Goal: Complete application form: Complete application form

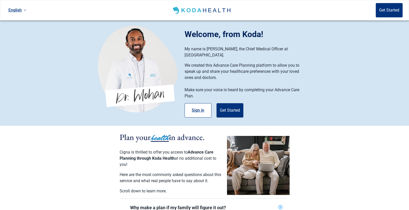
click at [195, 109] on button "Sign in" at bounding box center [198, 110] width 27 height 14
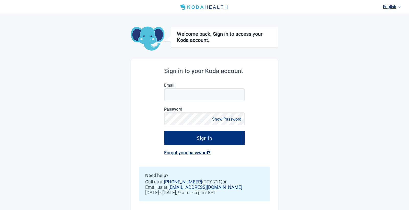
scroll to position [5, 0]
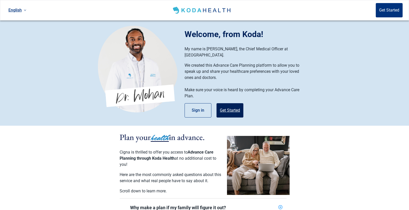
click at [225, 103] on button "Get Started" at bounding box center [230, 110] width 27 height 14
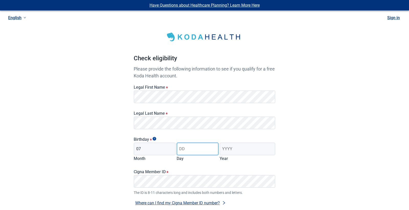
type input "07"
type input "16"
click at [244, 150] on input "Year" at bounding box center [248, 149] width 56 height 13
type input "1983"
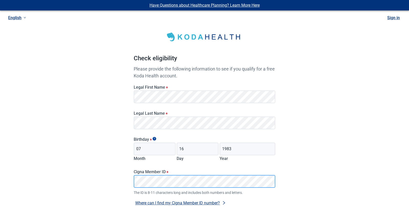
scroll to position [48, 0]
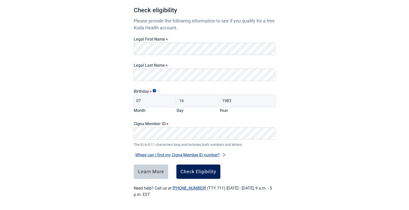
click at [206, 173] on div "Check Eligibility" at bounding box center [199, 171] width 36 height 5
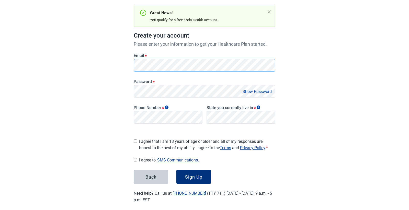
click at [17, 59] on div "Have Questions about Healthcare Planning? Learn More Here English Sign in Great…" at bounding box center [204, 84] width 409 height 264
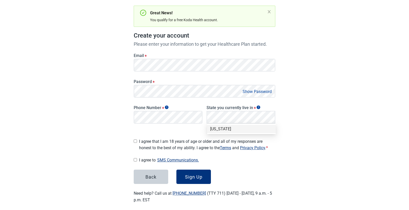
click at [137, 142] on div "Main content" at bounding box center [135, 140] width 3 height 8
click at [136, 158] on input "I agree to SMS Communications." at bounding box center [135, 159] width 3 height 3
checkbox input "true"
click at [137, 140] on input "I agree that I am 18 years of age or older and all of my responses are honest t…" at bounding box center [135, 141] width 3 height 3
checkbox input "true"
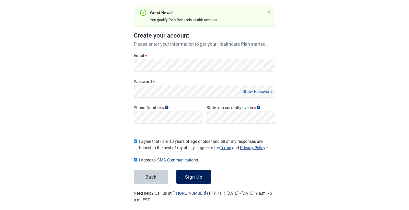
click at [205, 177] on button "Sign Up" at bounding box center [194, 177] width 35 height 14
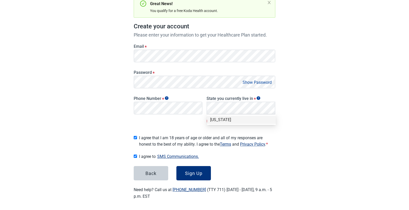
click at [224, 120] on div "Texas" at bounding box center [241, 120] width 63 height 6
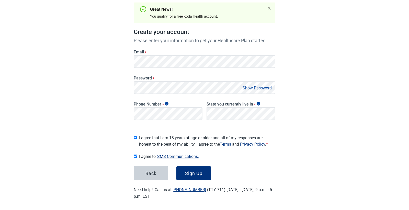
click at [256, 90] on button "Show Password" at bounding box center [257, 88] width 32 height 7
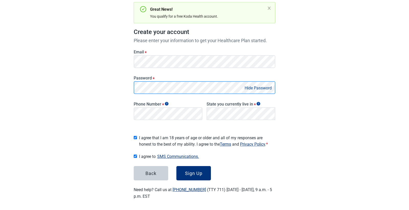
click at [48, 83] on div "Have Questions about Healthcare Planning? Learn More Here English Sign in Great…" at bounding box center [204, 80] width 409 height 264
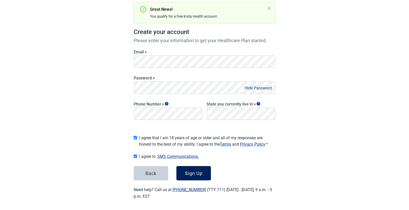
click at [189, 168] on button "Sign Up" at bounding box center [194, 173] width 35 height 14
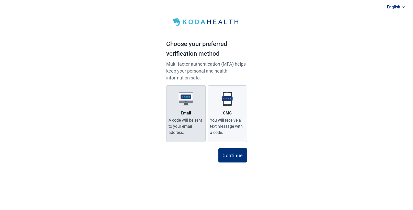
click at [190, 111] on div "Email" at bounding box center [186, 113] width 10 height 6
click at [0, 0] on input "Email A code will be sent to your email address." at bounding box center [0, 0] width 0 height 0
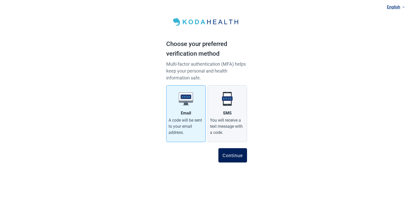
click at [229, 156] on div "Continue" at bounding box center [233, 155] width 20 height 5
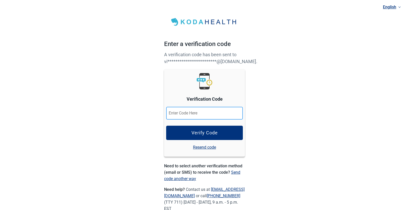
paste input "685968"
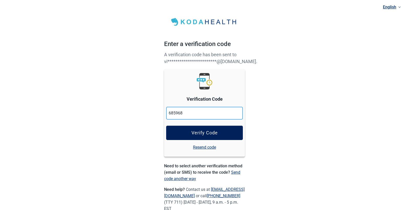
type input "685968"
click at [216, 129] on button "Verify Code" at bounding box center [204, 133] width 77 height 14
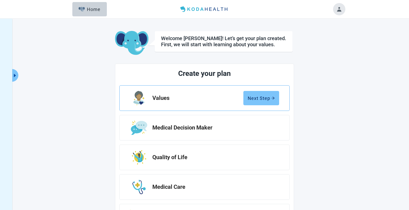
click at [256, 96] on div "Next Step" at bounding box center [261, 98] width 27 height 5
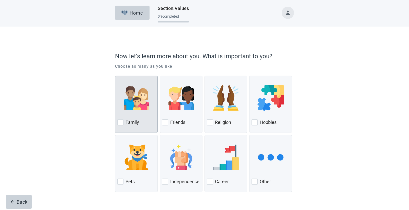
click at [122, 124] on div at bounding box center [120, 122] width 6 height 6
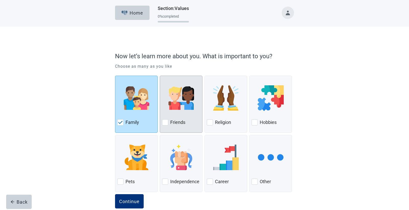
drag, startPoint x: 165, startPoint y: 124, endPoint x: 198, endPoint y: 126, distance: 33.1
click at [164, 124] on div at bounding box center [165, 122] width 6 height 6
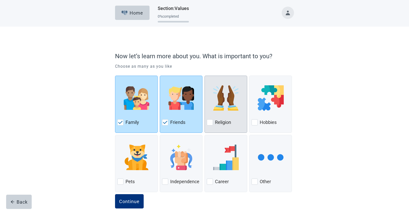
click at [209, 124] on div at bounding box center [210, 122] width 6 height 6
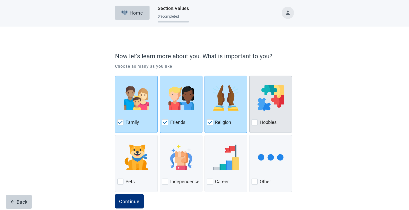
click at [256, 124] on div at bounding box center [255, 122] width 6 height 6
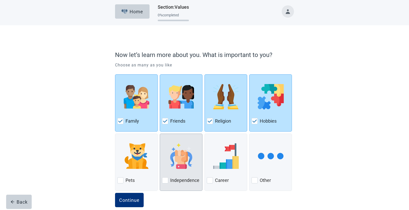
scroll to position [10, 0]
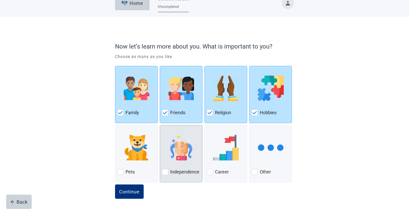
click at [165, 171] on div at bounding box center [165, 172] width 6 height 6
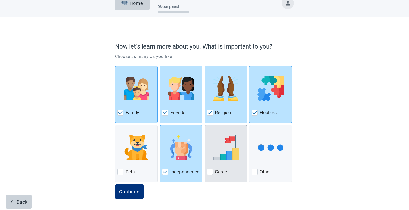
click at [210, 172] on div at bounding box center [210, 172] width 6 height 6
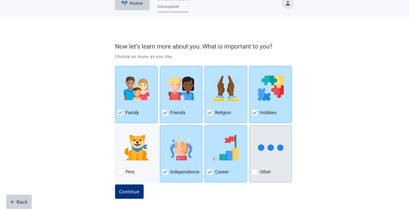
click at [256, 172] on div at bounding box center [255, 172] width 6 height 6
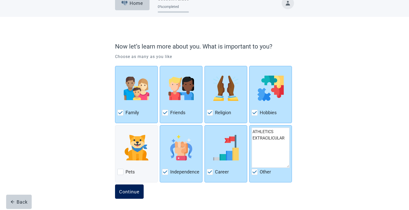
type textarea "ATHLETICS EXTRACILICULAR"
click at [131, 193] on div "Continue" at bounding box center [129, 191] width 20 height 5
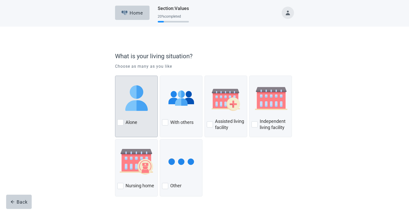
click at [120, 120] on div at bounding box center [120, 122] width 6 height 6
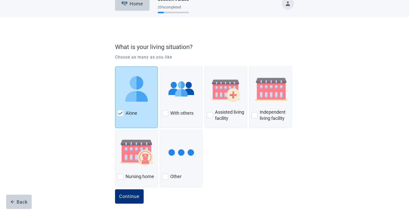
scroll to position [14, 0]
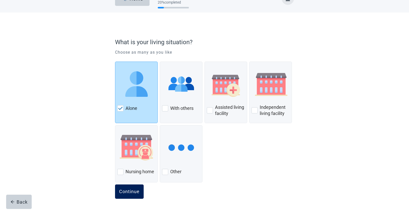
click at [130, 194] on div "Continue" at bounding box center [129, 191] width 20 height 5
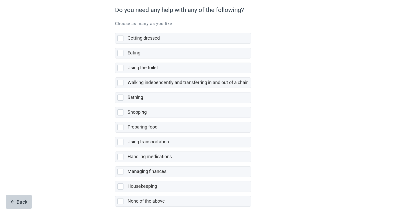
scroll to position [73, 0]
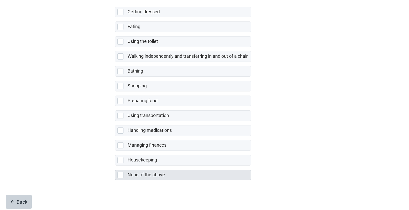
click at [121, 178] on div at bounding box center [120, 175] width 6 height 6
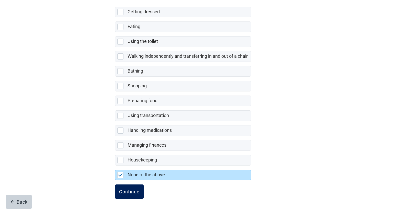
click at [128, 194] on div "Continue" at bounding box center [129, 191] width 20 height 5
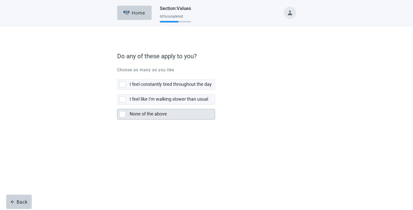
click at [125, 116] on div at bounding box center [122, 114] width 6 height 6
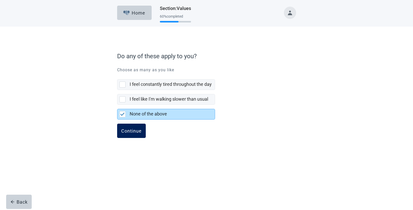
click at [137, 132] on div "Continue" at bounding box center [131, 130] width 20 height 5
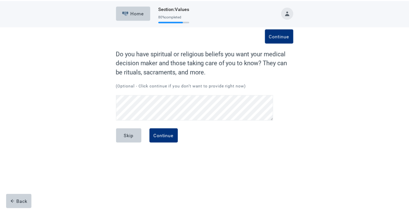
scroll to position [10, 0]
drag, startPoint x: 203, startPoint y: 121, endPoint x: 272, endPoint y: 176, distance: 88.7
click at [272, 176] on div "Home Section : Values 80 % completed Continue Do you have spiritual or religiou…" at bounding box center [206, 105] width 413 height 210
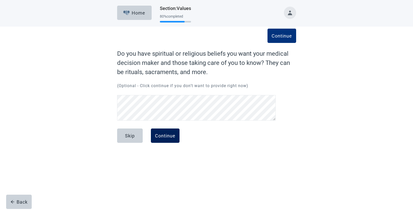
click at [170, 139] on button "Continue" at bounding box center [165, 136] width 29 height 14
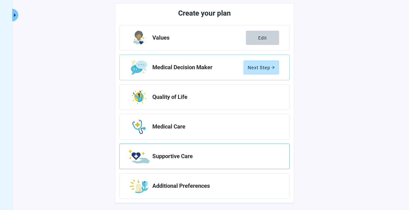
scroll to position [62, 0]
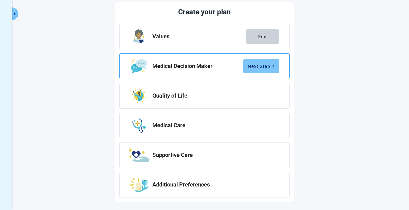
click at [258, 61] on button "Next Step" at bounding box center [262, 66] width 36 height 14
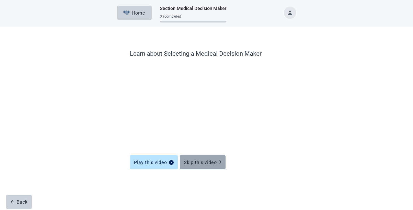
click at [216, 161] on div "Skip this video" at bounding box center [203, 162] width 38 height 5
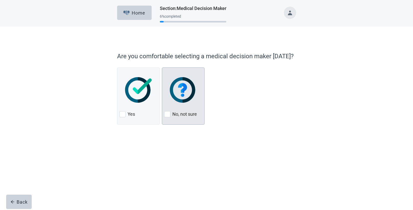
click at [171, 118] on div "No, not sure" at bounding box center [183, 114] width 38 height 8
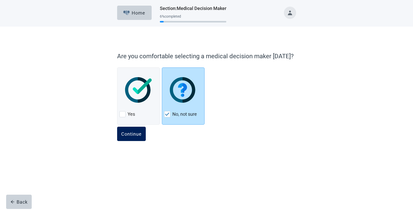
click at [140, 133] on div "Continue" at bounding box center [131, 133] width 20 height 5
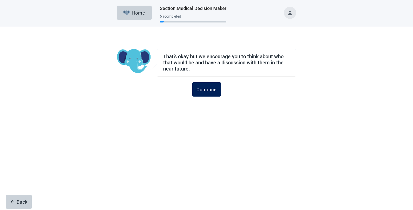
click at [218, 93] on button "Continue" at bounding box center [206, 89] width 29 height 14
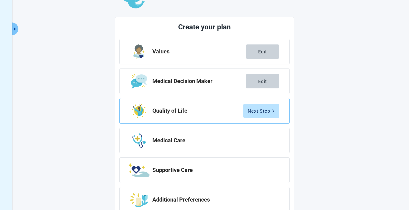
scroll to position [51, 0]
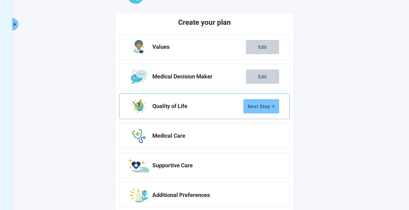
click at [270, 107] on div "Next Step" at bounding box center [261, 106] width 27 height 5
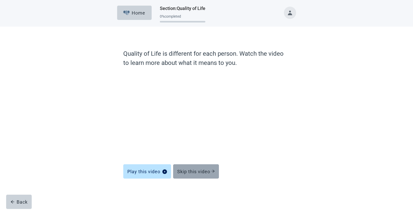
click at [203, 173] on div "Skip this video" at bounding box center [196, 171] width 38 height 5
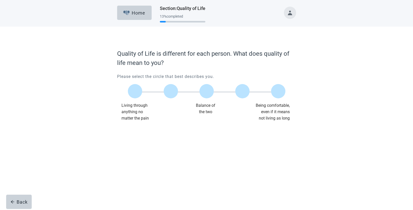
click at [210, 175] on div "Home Section : Quality of Life 13 % completed Quality of Life is different for …" at bounding box center [206, 105] width 413 height 210
click at [136, 91] on div at bounding box center [135, 91] width 14 height 14
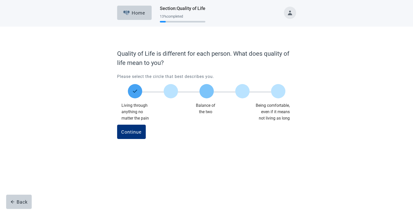
click at [207, 91] on div at bounding box center [207, 91] width 14 height 14
click at [137, 130] on div "Continue" at bounding box center [131, 131] width 20 height 5
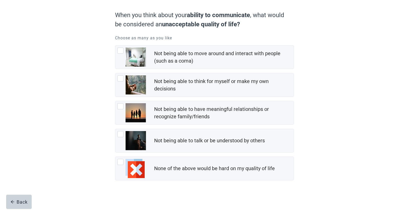
scroll to position [43, 0]
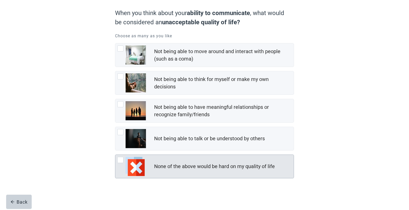
click at [244, 167] on div "None of the above would be hard on my quality of life" at bounding box center [214, 166] width 121 height 7
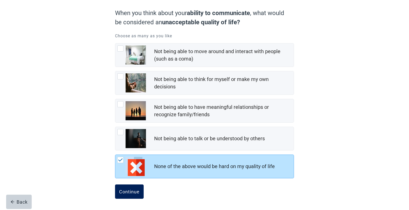
click at [126, 194] on div "Continue" at bounding box center [129, 191] width 20 height 5
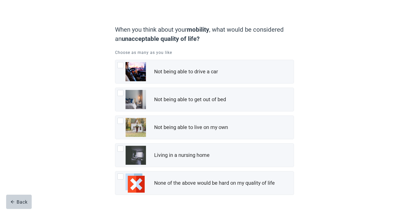
scroll to position [43, 0]
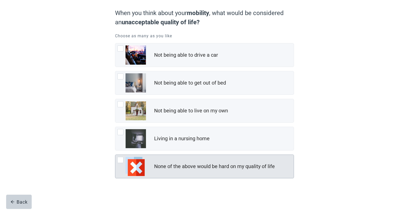
click at [236, 167] on div "None of the above would be hard on my quality of life" at bounding box center [214, 166] width 121 height 7
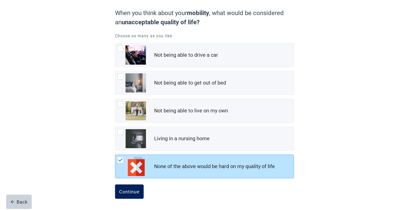
click at [144, 193] on button "Continue" at bounding box center [129, 192] width 29 height 14
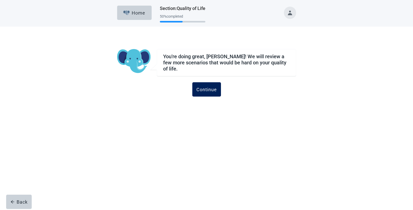
click at [215, 87] on div "Continue" at bounding box center [206, 89] width 20 height 5
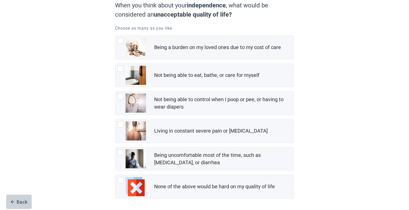
scroll to position [51, 0]
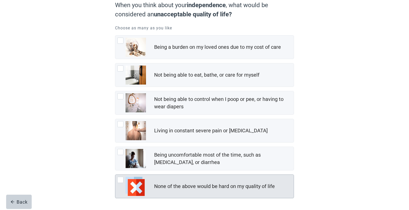
click at [117, 180] on div at bounding box center [120, 180] width 6 height 6
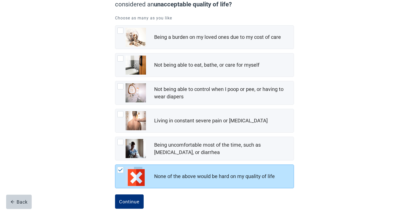
scroll to position [71, 0]
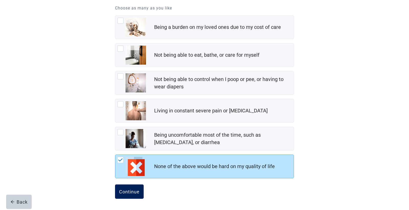
click at [139, 191] on div "Continue" at bounding box center [129, 191] width 20 height 5
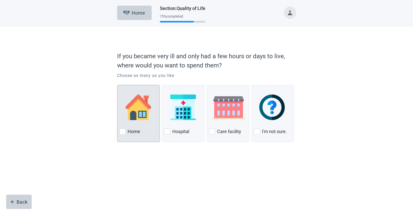
click at [124, 133] on div at bounding box center [122, 132] width 6 height 6
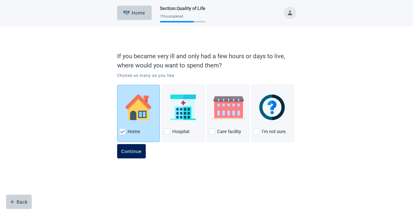
click at [134, 149] on button "Continue" at bounding box center [131, 151] width 29 height 14
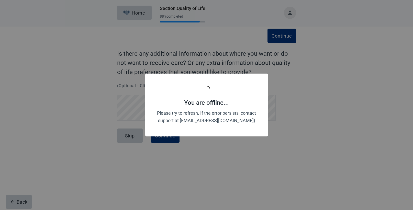
scroll to position [60, 0]
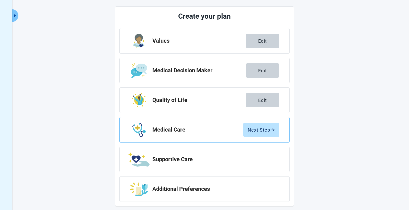
scroll to position [64, 0]
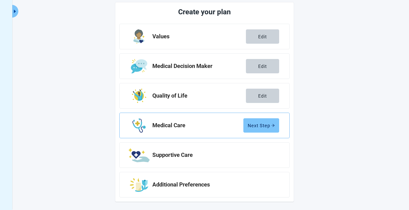
click at [264, 129] on button "Next Step" at bounding box center [262, 125] width 36 height 14
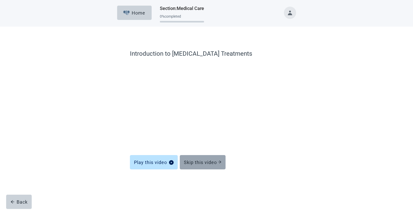
click at [212, 162] on div "Skip this video" at bounding box center [203, 162] width 38 height 5
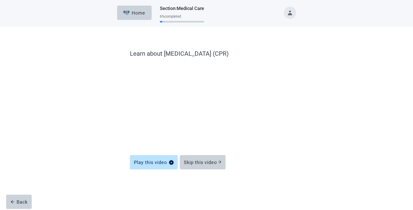
drag, startPoint x: 216, startPoint y: 162, endPoint x: 231, endPoint y: 163, distance: 15.4
click at [216, 162] on div "Skip this video" at bounding box center [203, 162] width 38 height 5
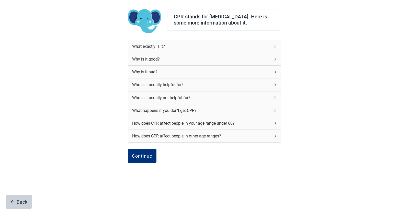
scroll to position [36, 0]
click at [140, 153] on button "Continue" at bounding box center [142, 156] width 29 height 14
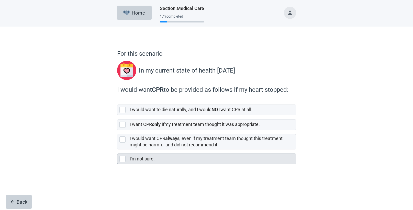
click at [124, 160] on div at bounding box center [122, 159] width 6 height 6
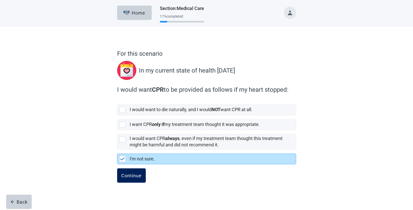
click at [135, 174] on div "Continue" at bounding box center [131, 175] width 20 height 5
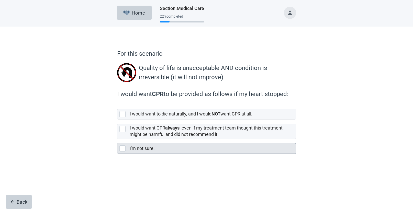
click at [124, 150] on div at bounding box center [122, 149] width 6 height 6
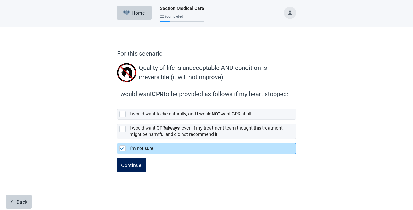
click at [145, 167] on button "Continue" at bounding box center [131, 165] width 29 height 14
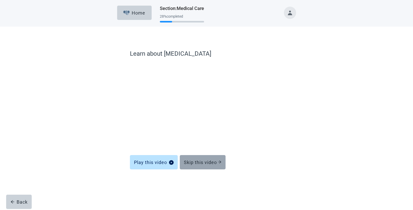
click at [212, 165] on div "Skip this video" at bounding box center [203, 162] width 38 height 5
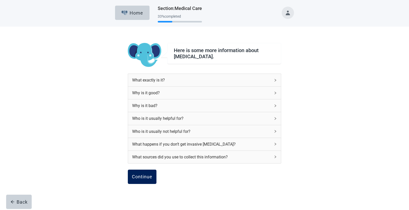
click at [155, 176] on button "Continue" at bounding box center [142, 177] width 29 height 14
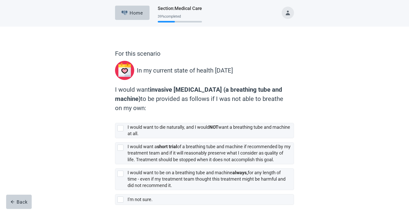
scroll to position [25, 0]
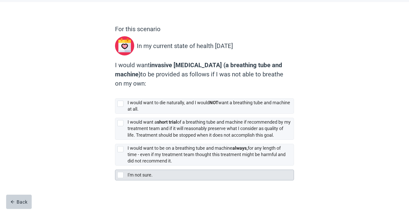
click at [116, 175] on div "I'm not sure." at bounding box center [204, 175] width 179 height 10
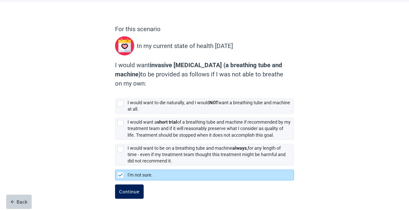
click at [131, 195] on button "Continue" at bounding box center [129, 192] width 29 height 14
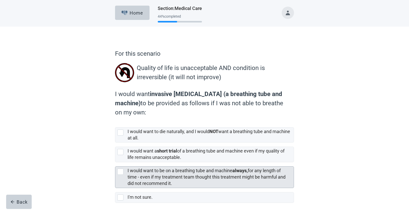
scroll to position [23, 0]
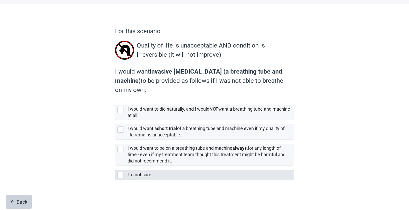
click at [121, 175] on div at bounding box center [120, 175] width 6 height 6
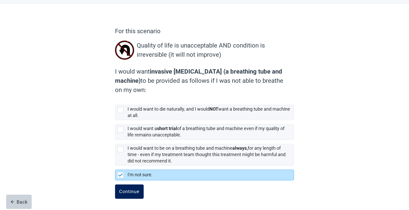
click at [135, 187] on button "Continue" at bounding box center [129, 192] width 29 height 14
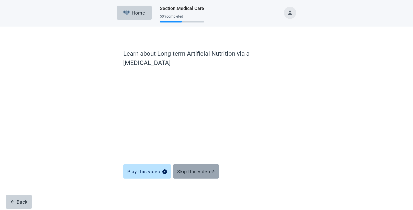
click at [219, 165] on button "Skip this video" at bounding box center [196, 172] width 46 height 14
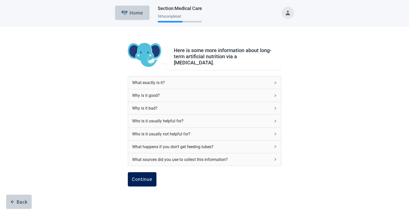
click at [145, 178] on div "Continue" at bounding box center [142, 179] width 20 height 5
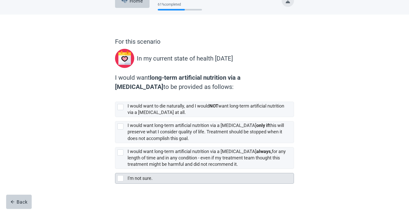
scroll to position [15, 0]
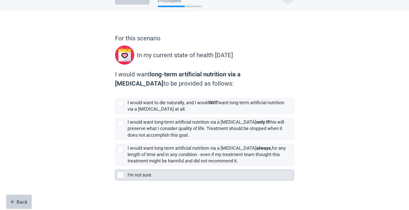
click at [121, 174] on div at bounding box center [120, 175] width 6 height 6
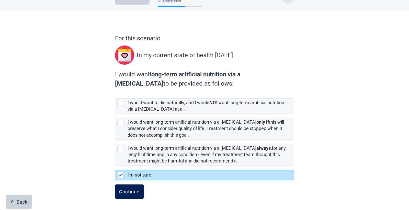
click at [132, 192] on div "Continue" at bounding box center [129, 191] width 20 height 5
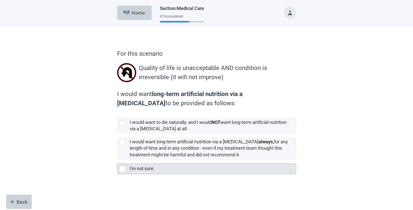
click at [122, 169] on div at bounding box center [122, 169] width 6 height 6
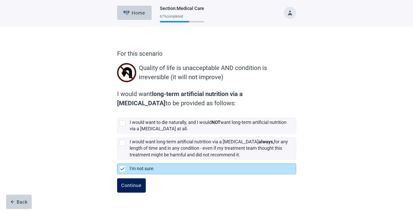
click at [140, 186] on div "Continue" at bounding box center [131, 185] width 20 height 5
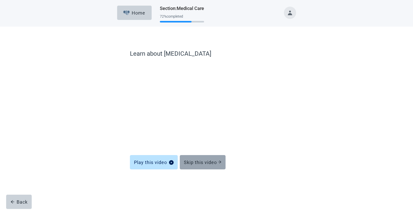
click at [210, 169] on button "Skip this video" at bounding box center [203, 162] width 46 height 14
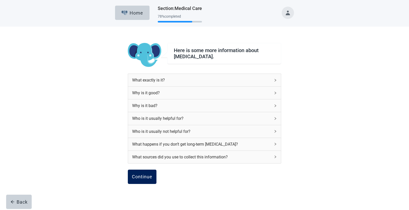
click at [145, 181] on button "Continue" at bounding box center [142, 177] width 29 height 14
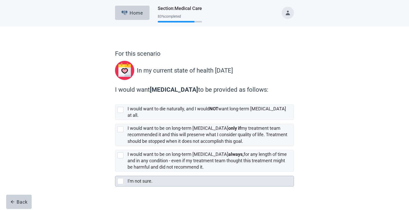
click at [119, 178] on div at bounding box center [120, 181] width 6 height 6
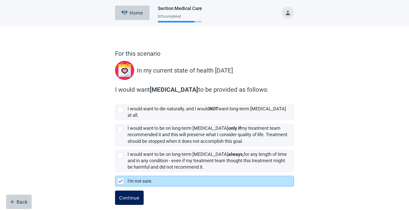
click at [127, 196] on div "Continue" at bounding box center [129, 197] width 20 height 5
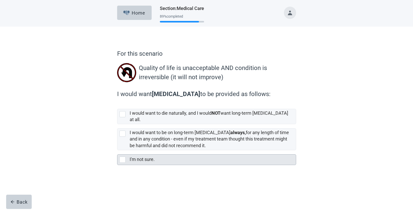
click at [126, 157] on div at bounding box center [123, 160] width 8 height 6
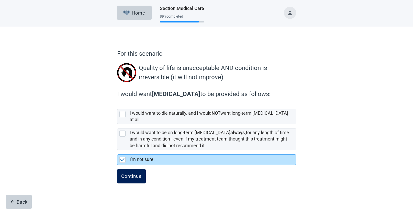
click at [140, 174] on div "Continue" at bounding box center [131, 176] width 20 height 5
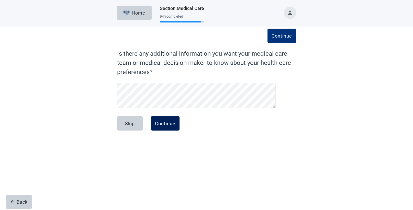
click at [166, 127] on button "Continue" at bounding box center [165, 123] width 29 height 14
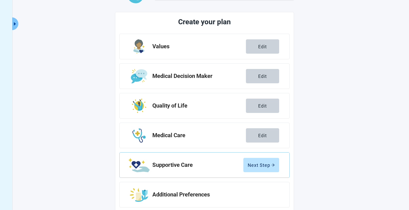
scroll to position [62, 0]
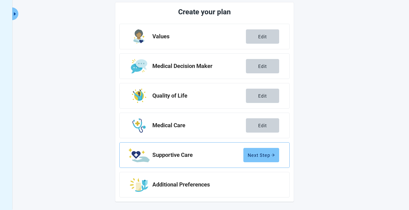
click at [272, 157] on div "Next Step" at bounding box center [261, 155] width 27 height 5
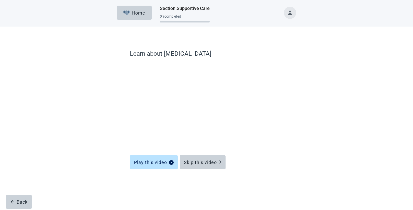
drag, startPoint x: 206, startPoint y: 163, endPoint x: 230, endPoint y: 170, distance: 25.0
click at [206, 163] on div "Skip this video" at bounding box center [203, 162] width 38 height 5
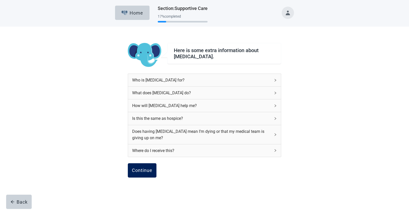
click at [152, 169] on button "Continue" at bounding box center [142, 170] width 29 height 14
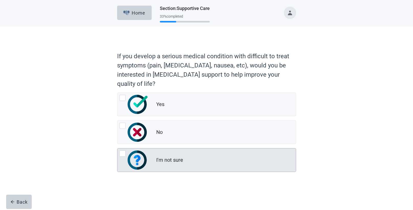
click at [121, 154] on div at bounding box center [122, 154] width 6 height 6
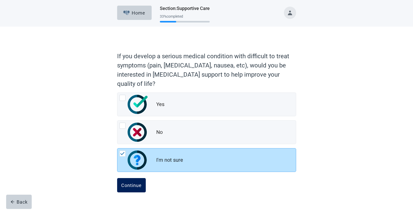
click at [136, 189] on button "Continue" at bounding box center [131, 185] width 29 height 14
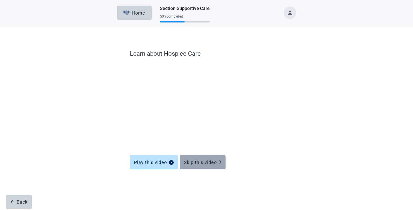
click at [199, 167] on button "Skip this video" at bounding box center [203, 162] width 46 height 14
click at [216, 166] on button "Skip this video" at bounding box center [203, 162] width 46 height 14
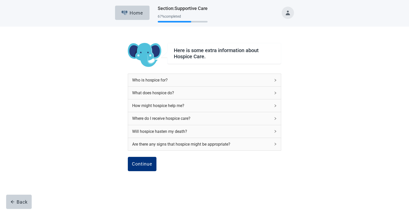
click at [287, 16] on button "Toggle account menu" at bounding box center [288, 13] width 12 height 12
click at [281, 35] on span "My Profile" at bounding box center [279, 33] width 19 height 5
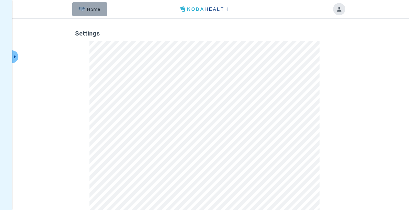
click at [87, 5] on button "Home" at bounding box center [89, 9] width 35 height 14
